Goal: Information Seeking & Learning: Learn about a topic

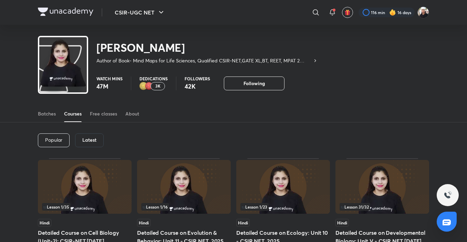
click at [74, 10] on img at bounding box center [65, 12] width 55 height 8
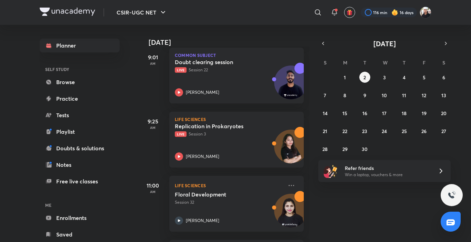
scroll to position [188, 0]
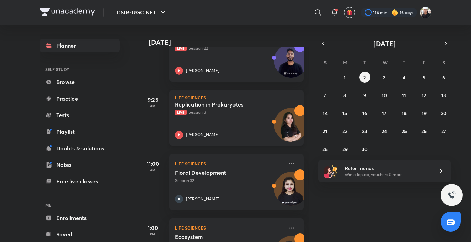
click at [179, 134] on icon at bounding box center [179, 134] width 2 height 2
